Goal: Task Accomplishment & Management: Manage account settings

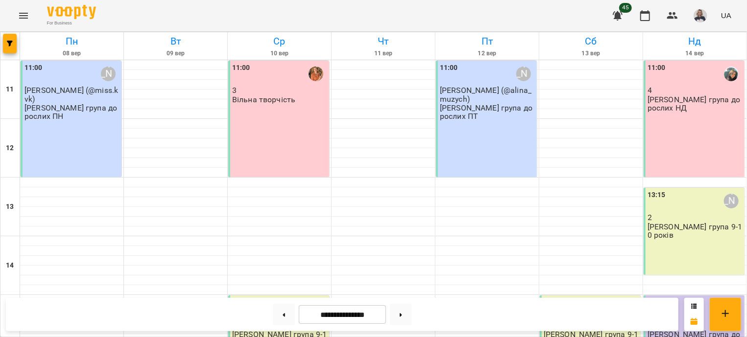
click at [524, 130] on div "11:00 [PERSON_NAME] [PERSON_NAME] (@alina_muzych) [PERSON_NAME] група дорослих …" at bounding box center [486, 119] width 101 height 117
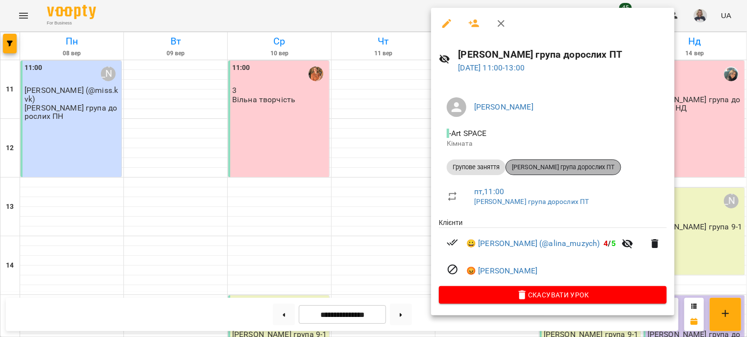
click at [564, 171] on span "[PERSON_NAME] група дорослих ПТ" at bounding box center [563, 167] width 115 height 9
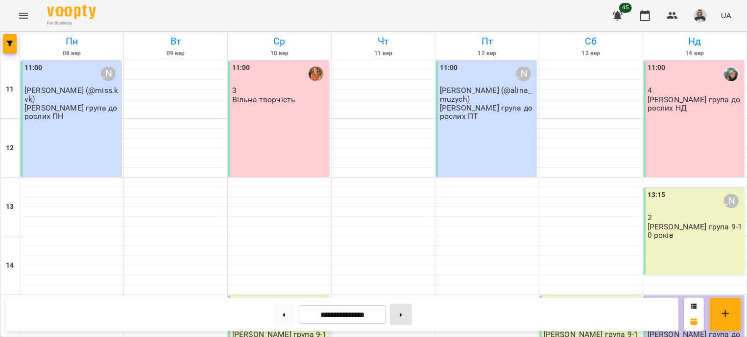
click at [408, 317] on button at bounding box center [401, 315] width 22 height 22
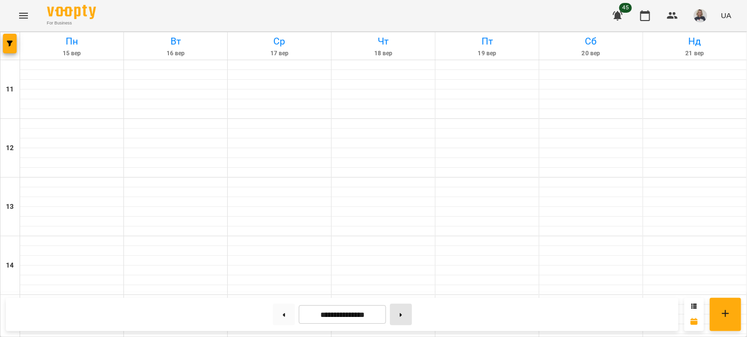
type input "**********"
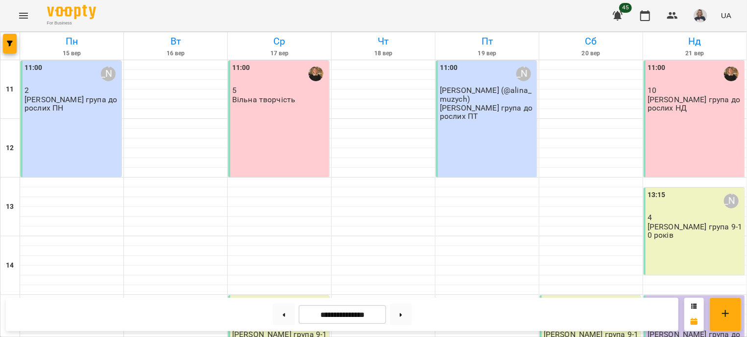
click at [481, 163] on div "11:00 [PERSON_NAME] [PERSON_NAME] (@alina_muzych) [PERSON_NAME] група дорослих …" at bounding box center [486, 119] width 101 height 117
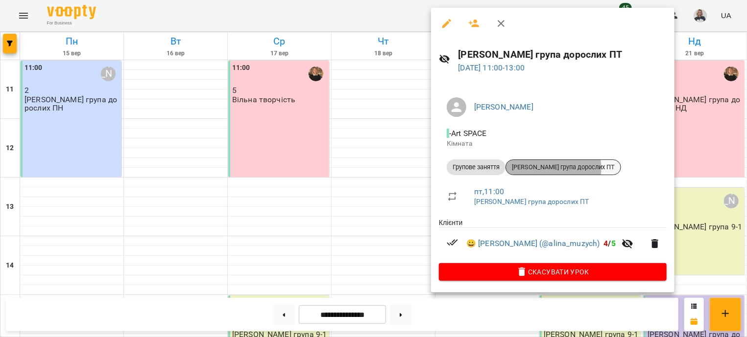
click at [553, 168] on span "[PERSON_NAME] група дорослих ПТ" at bounding box center [563, 167] width 115 height 9
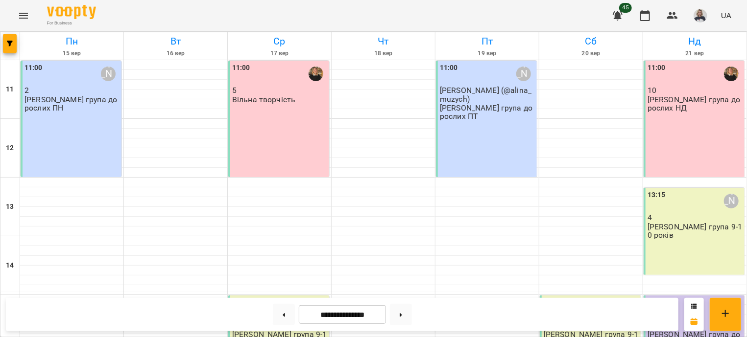
click at [85, 136] on div "11:00 [PERSON_NAME] 2 [PERSON_NAME] група дорослих ПН" at bounding box center [71, 119] width 101 height 117
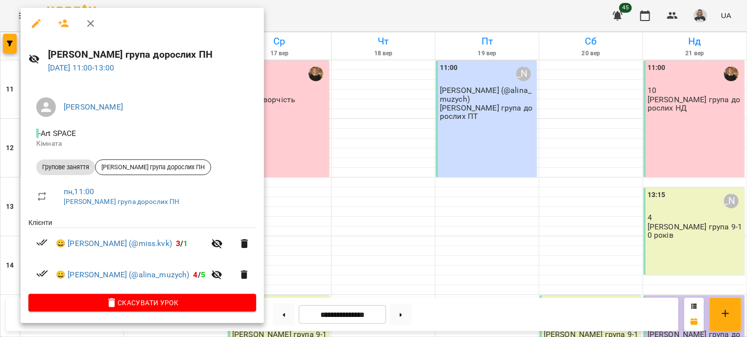
click at [92, 27] on icon "button" at bounding box center [91, 24] width 12 height 12
